Goal: Check status

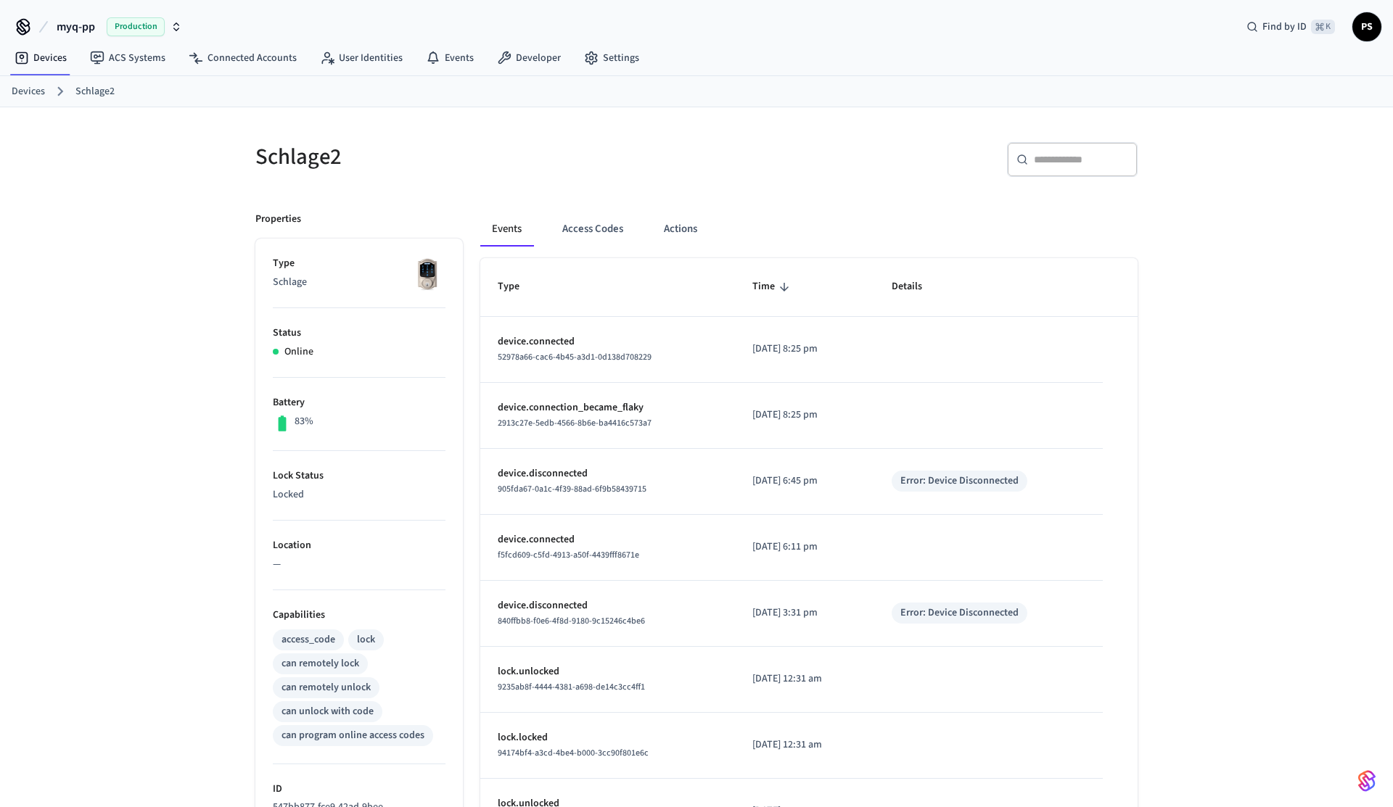
scroll to position [399, 0]
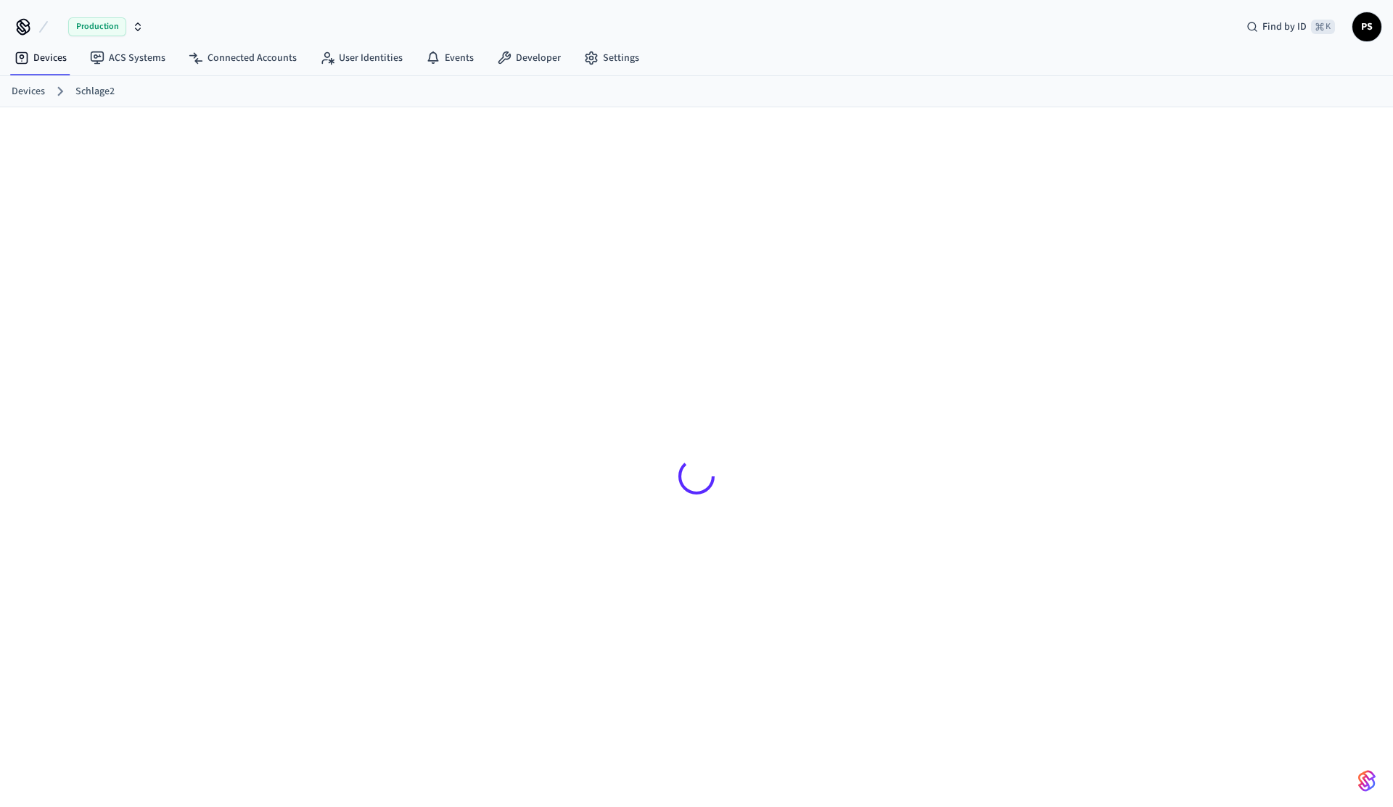
scroll to position [398, 0]
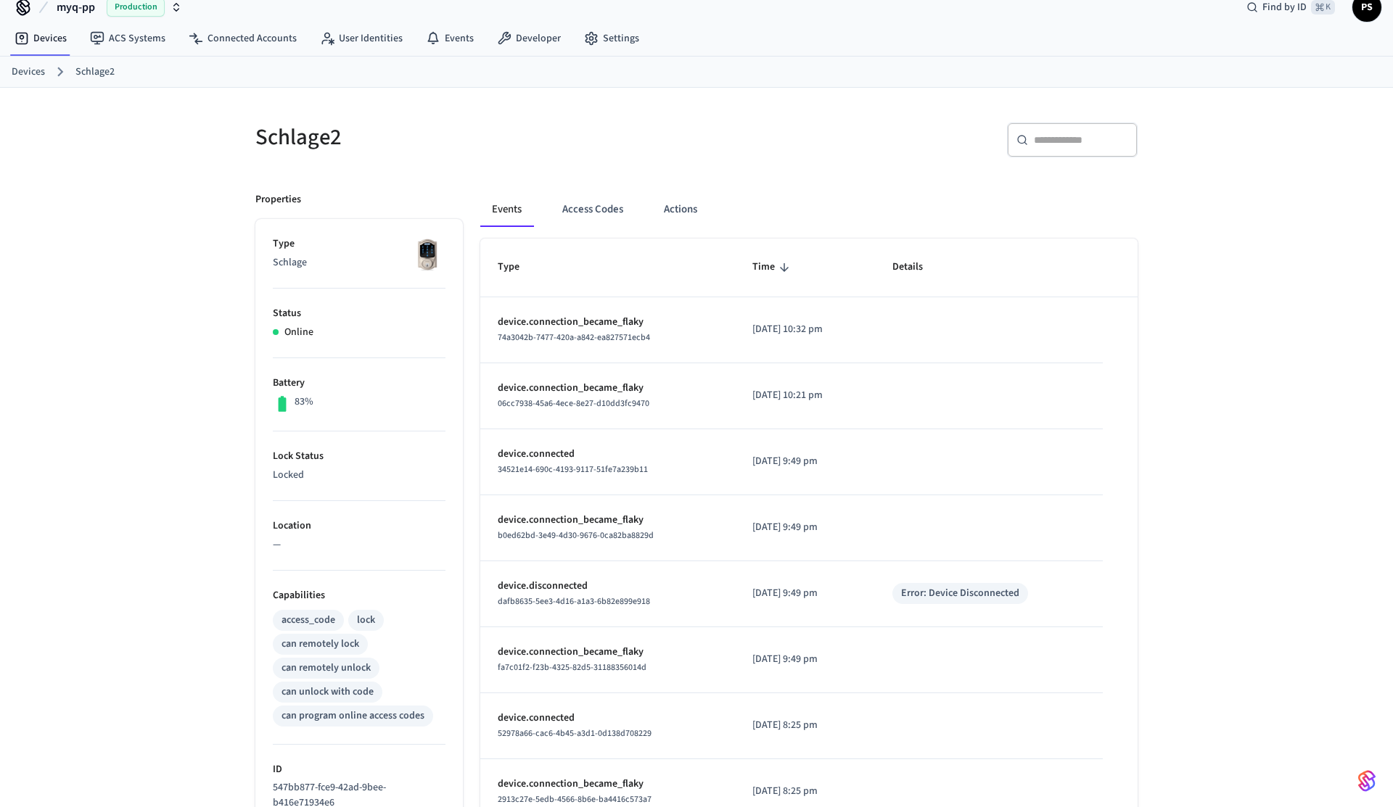
scroll to position [399, 0]
